Goal: Task Accomplishment & Management: Manage account settings

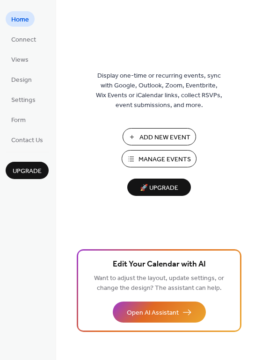
click at [184, 158] on span "Manage Events" at bounding box center [164, 160] width 52 height 10
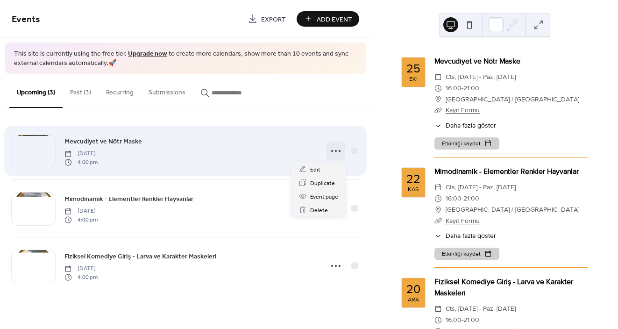
click at [331, 153] on icon at bounding box center [336, 151] width 15 height 15
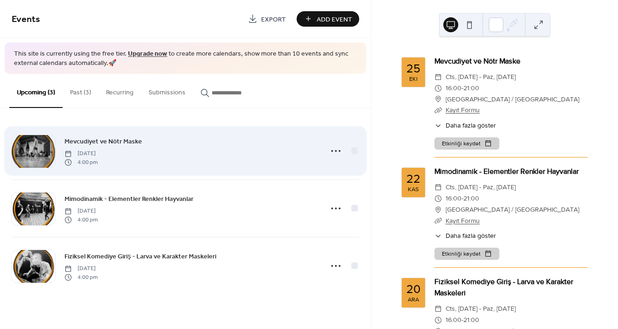
click at [259, 152] on div "Mevcudiyet ve Nötr Maske Saturday, October 25, 2025 4:00 pm" at bounding box center [191, 151] width 252 height 30
click at [329, 150] on icon at bounding box center [336, 151] width 15 height 15
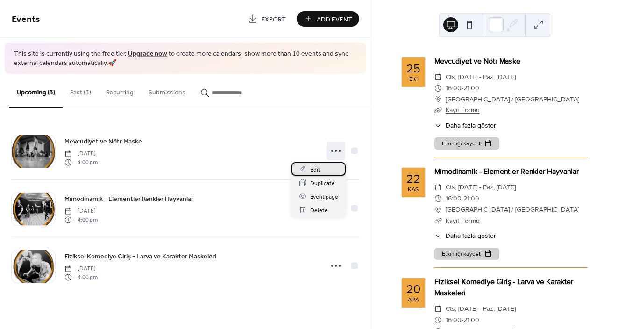
click at [326, 173] on div "Edit" at bounding box center [319, 169] width 54 height 14
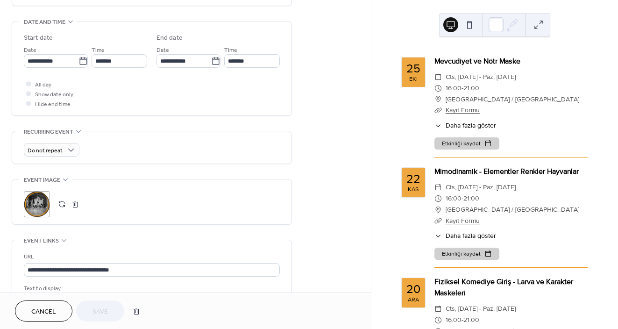
scroll to position [295, 0]
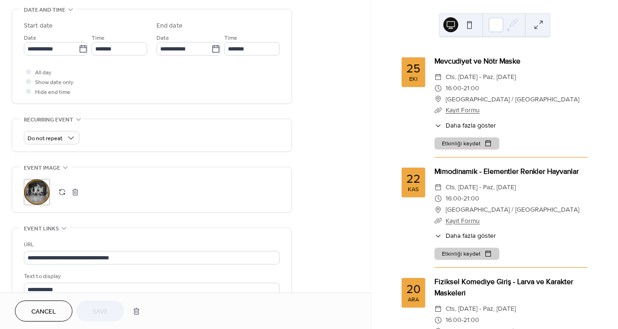
click at [36, 185] on div ";" at bounding box center [37, 192] width 26 height 26
click at [92, 310] on button "Save" at bounding box center [100, 311] width 48 height 21
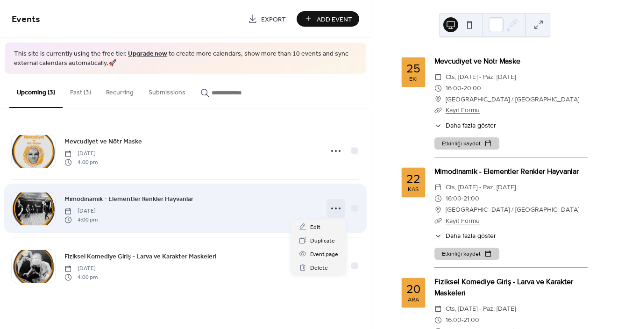
click at [335, 209] on icon at bounding box center [336, 208] width 15 height 15
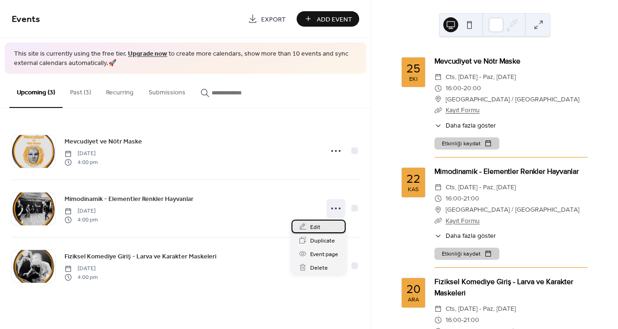
click at [319, 231] on span "Edit" at bounding box center [315, 228] width 10 height 10
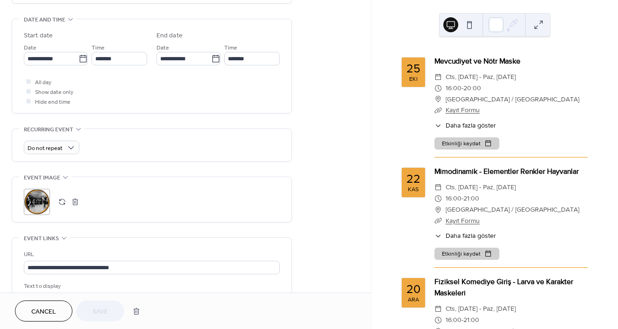
scroll to position [287, 0]
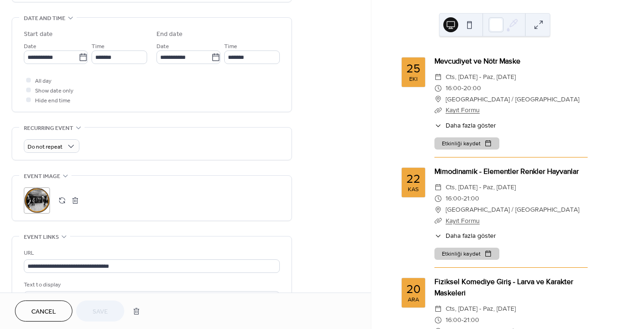
click at [38, 198] on div ";" at bounding box center [37, 200] width 26 height 26
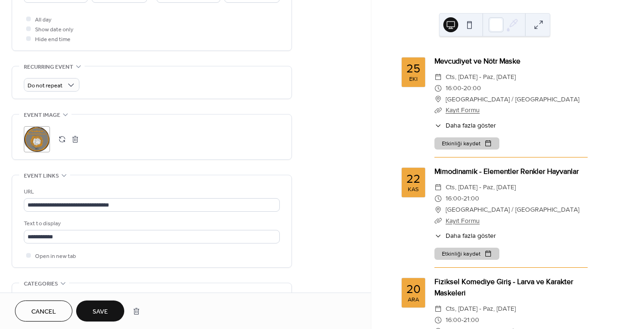
scroll to position [350, 0]
click at [41, 143] on div ";" at bounding box center [37, 138] width 26 height 26
click at [89, 313] on button "Save" at bounding box center [100, 311] width 48 height 21
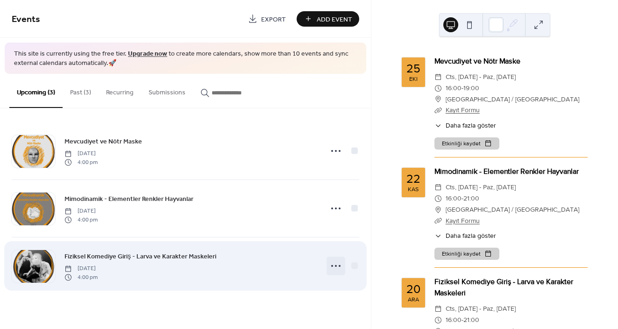
click at [336, 259] on icon at bounding box center [336, 266] width 15 height 15
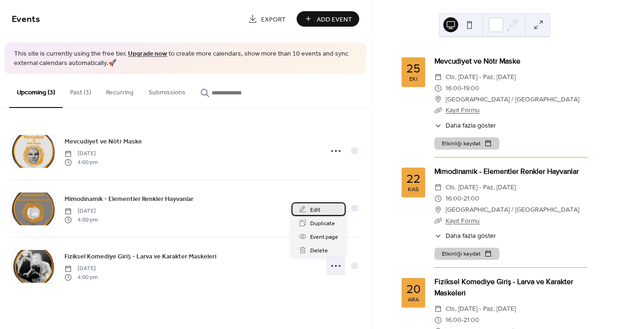
click at [317, 208] on span "Edit" at bounding box center [315, 210] width 10 height 10
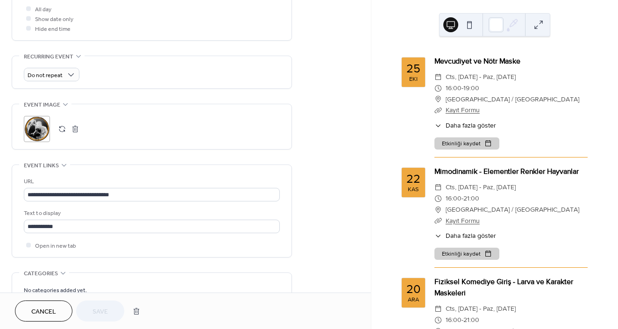
scroll to position [365, 0]
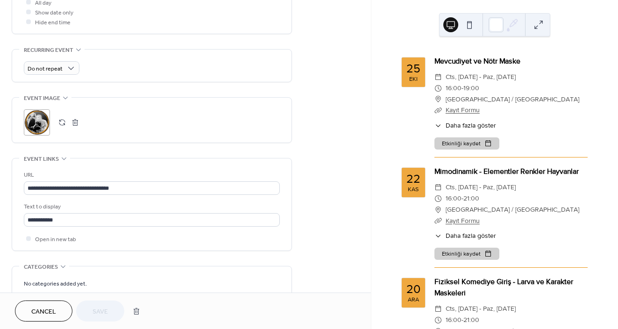
click at [38, 126] on div ";" at bounding box center [37, 122] width 26 height 26
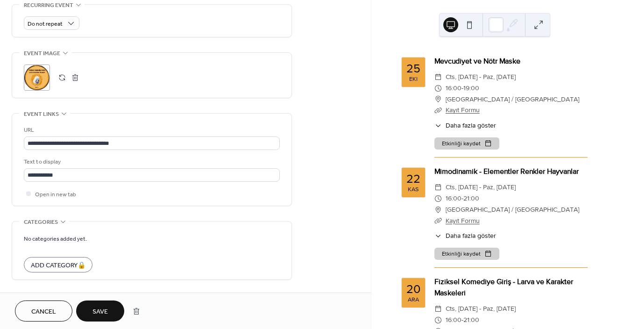
scroll to position [444, 0]
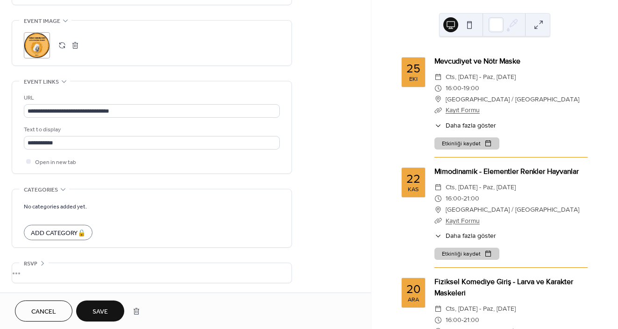
click at [103, 313] on span "Save" at bounding box center [100, 312] width 15 height 10
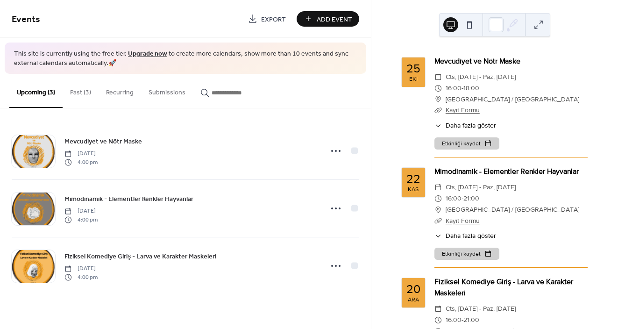
click at [438, 126] on icon at bounding box center [438, 125] width 7 height 7
